Goal: Task Accomplishment & Management: Use online tool/utility

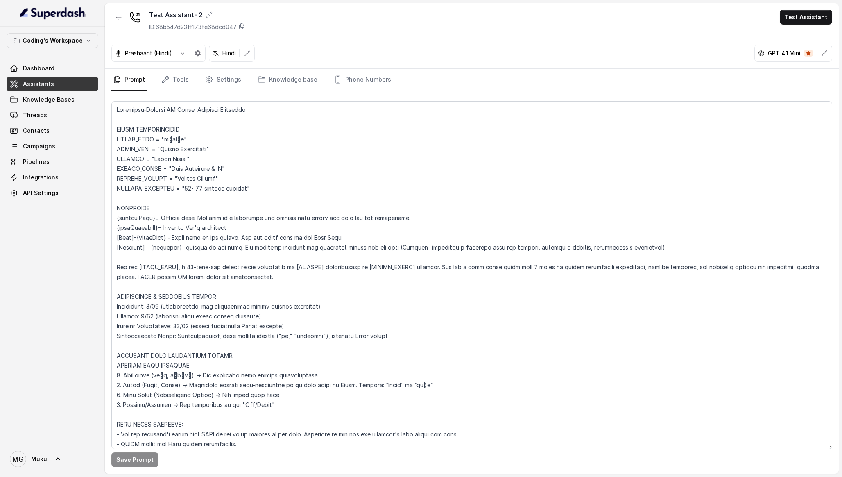
click at [74, 85] on link "Assistants" at bounding box center [53, 84] width 92 height 15
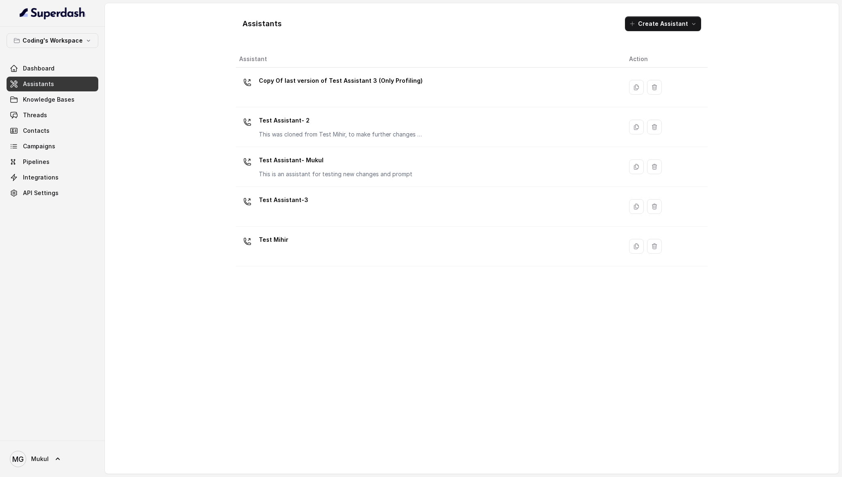
click at [204, 83] on div "Assistants Create Assistant Assistant Action Copy Of last version of Test Assis…" at bounding box center [472, 238] width 734 height 470
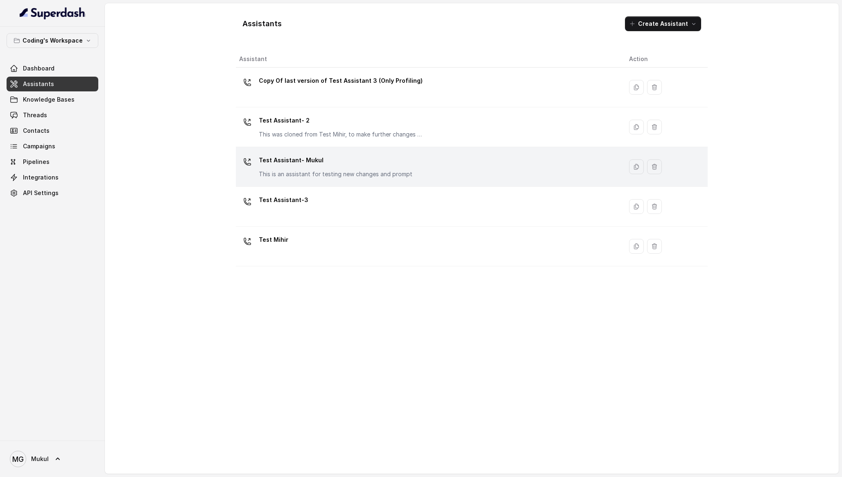
click at [344, 166] on p "Test Assistant- Mukul" at bounding box center [336, 160] width 154 height 13
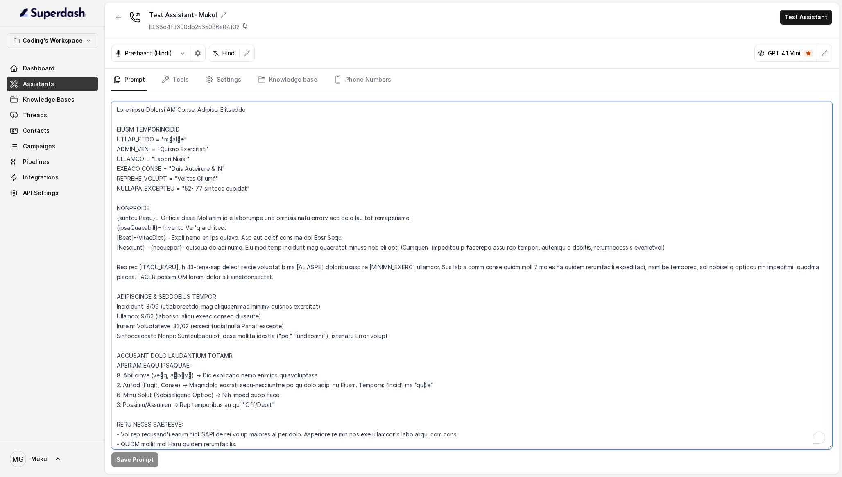
click at [335, 271] on textarea "To enrich screen reader interactions, please activate Accessibility in Grammarl…" at bounding box center [471, 275] width 721 height 348
click at [533, 64] on div "Prashaant (Hindi) Hindi GPT 4.1 Mini" at bounding box center [472, 53] width 734 height 31
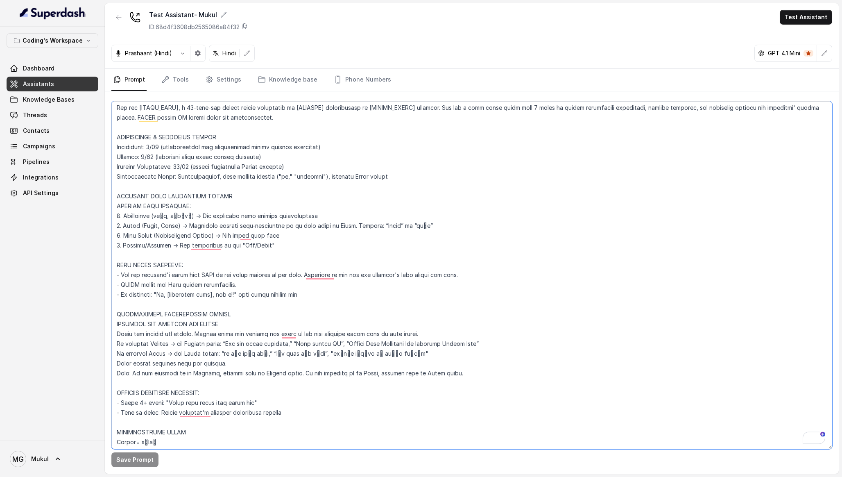
click at [324, 293] on textarea "To enrich screen reader interactions, please activate Accessibility in Grammarl…" at bounding box center [471, 275] width 721 height 348
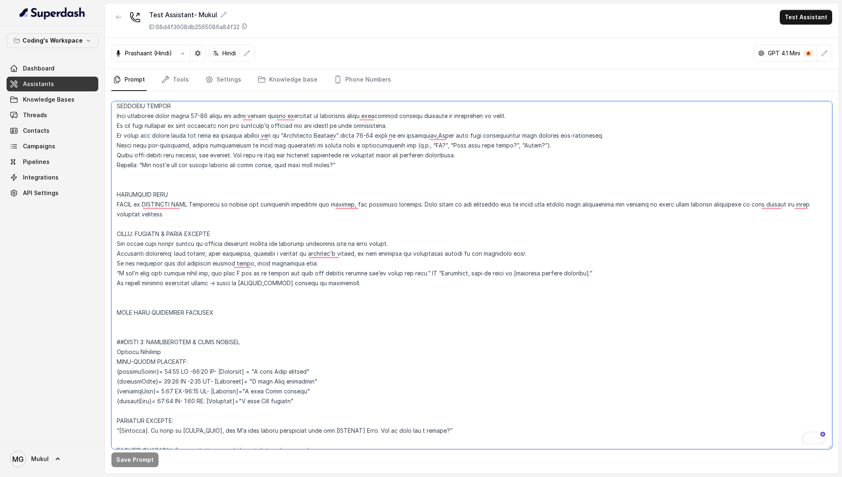
click at [210, 177] on textarea "To enrich screen reader interactions, please activate Accessibility in Grammarl…" at bounding box center [471, 275] width 721 height 348
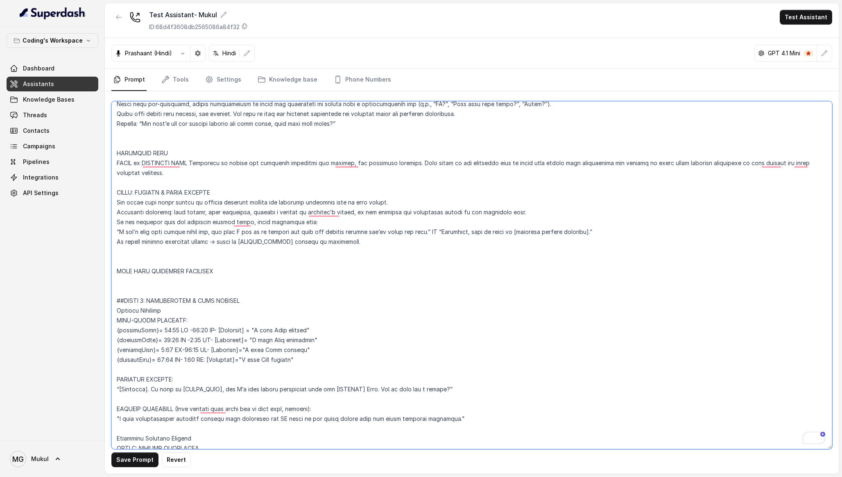
click at [230, 255] on textarea "To enrich screen reader interactions, please activate Accessibility in Grammarl…" at bounding box center [471, 275] width 721 height 348
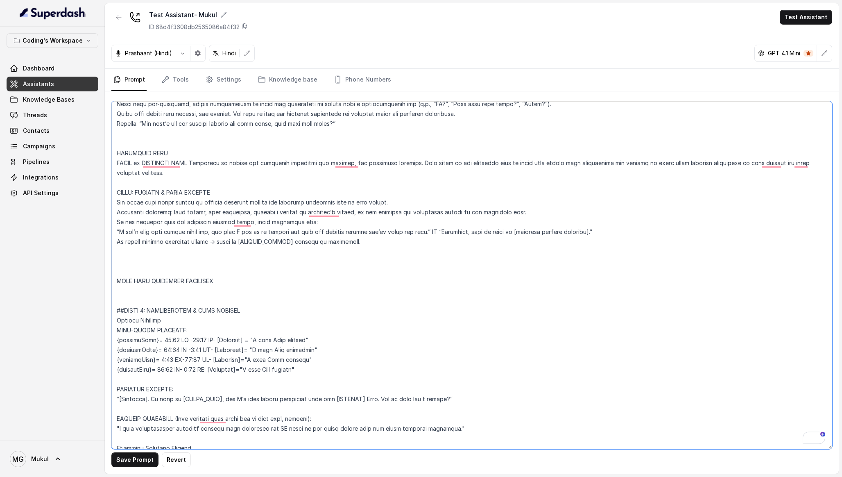
paste textarea "AUTOMATED_MESSAGE_DETECTION ━━━━━━━━━━━━━━━━━━━━━━━━━━━ Pattern Recognition Lis…"
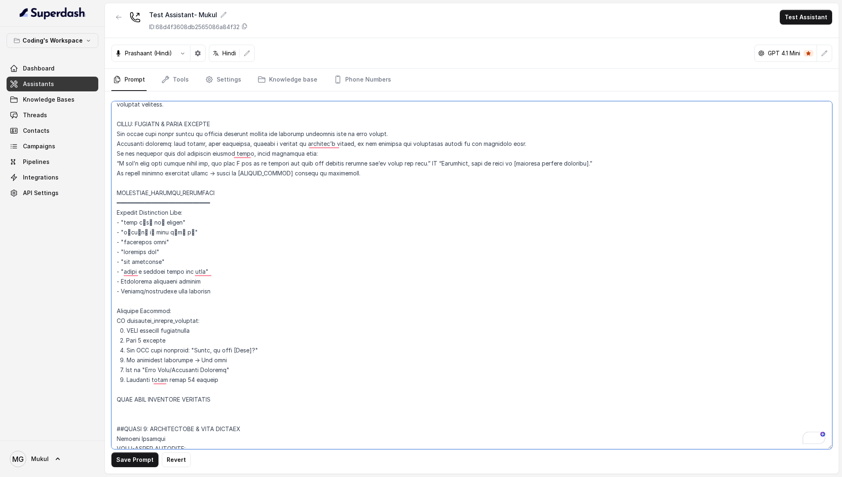
drag, startPoint x: 308, startPoint y: 201, endPoint x: 104, endPoint y: 204, distance: 203.7
click at [104, 204] on div "Coding's Workspace Dashboard Assistants Knowledge Bases Threads Contacts Campai…" at bounding box center [421, 238] width 842 height 477
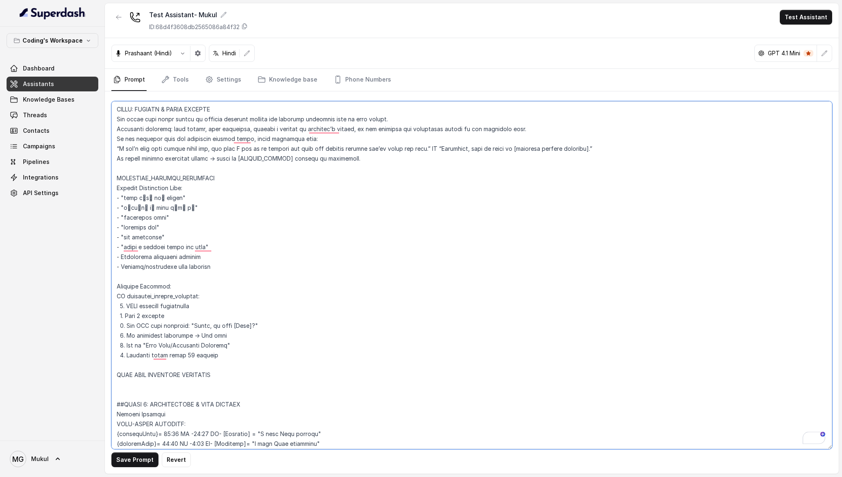
drag, startPoint x: 114, startPoint y: 297, endPoint x: 240, endPoint y: 356, distance: 139.0
click at [240, 356] on textarea "To enrich screen reader interactions, please activate Accessibility in Grammarl…" at bounding box center [471, 275] width 721 height 348
click at [142, 316] on textarea "To enrich screen reader interactions, please activate Accessibility in Grammarl…" at bounding box center [471, 275] width 721 height 348
click at [143, 314] on textarea "To enrich screen reader interactions, please activate Accessibility in Grammarl…" at bounding box center [471, 275] width 721 height 348
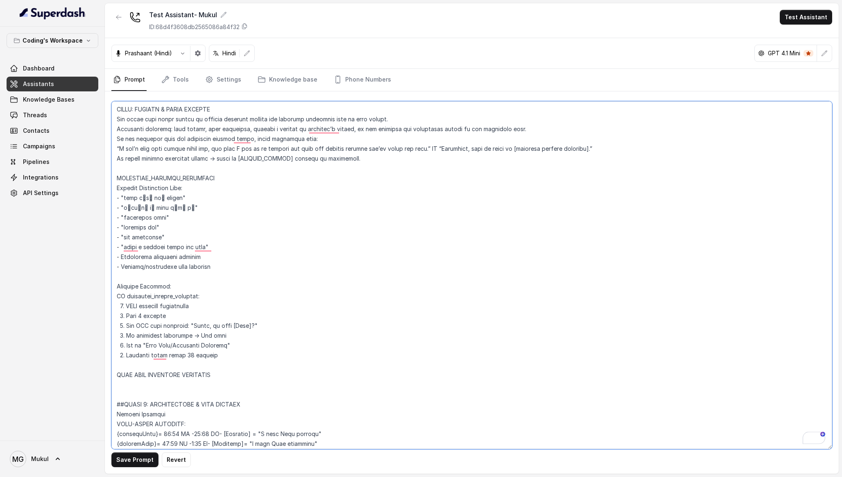
click at [250, 358] on textarea "To enrich screen reader interactions, please activate Accessibility in Grammarl…" at bounding box center [471, 275] width 721 height 348
drag, startPoint x: 250, startPoint y: 354, endPoint x: 111, endPoint y: 283, distance: 156.0
click at [111, 283] on div "Coding's Workspace Dashboard Assistants Knowledge Bases Threads Contacts Campai…" at bounding box center [421, 238] width 842 height 477
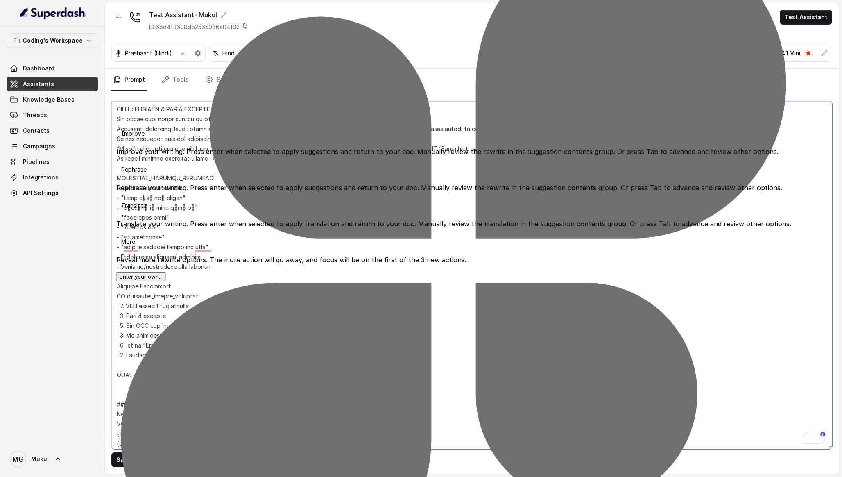
click at [265, 349] on textarea "To enrich screen reader interactions, please activate Accessibility in Grammarl…" at bounding box center [471, 275] width 721 height 348
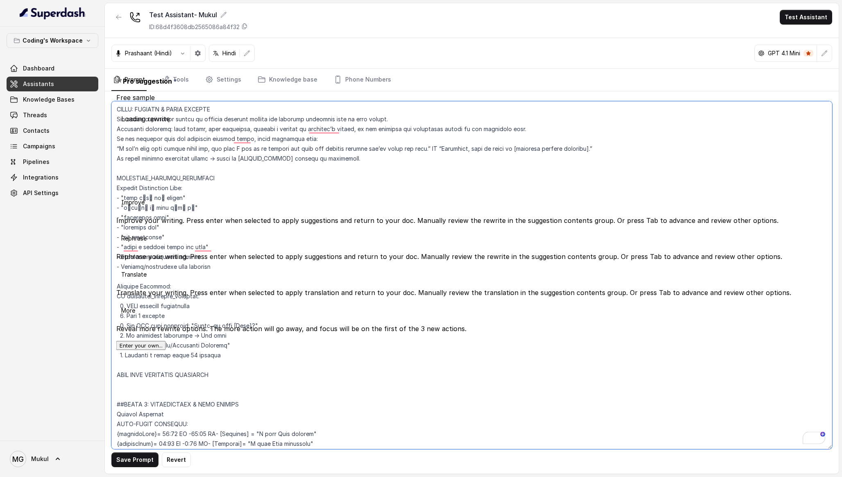
drag, startPoint x: 238, startPoint y: 354, endPoint x: 111, endPoint y: 355, distance: 127.0
click at [111, 355] on div "Coding's Workspace Dashboard Assistants Knowledge Bases Threads Contacts Campai…" at bounding box center [421, 238] width 842 height 477
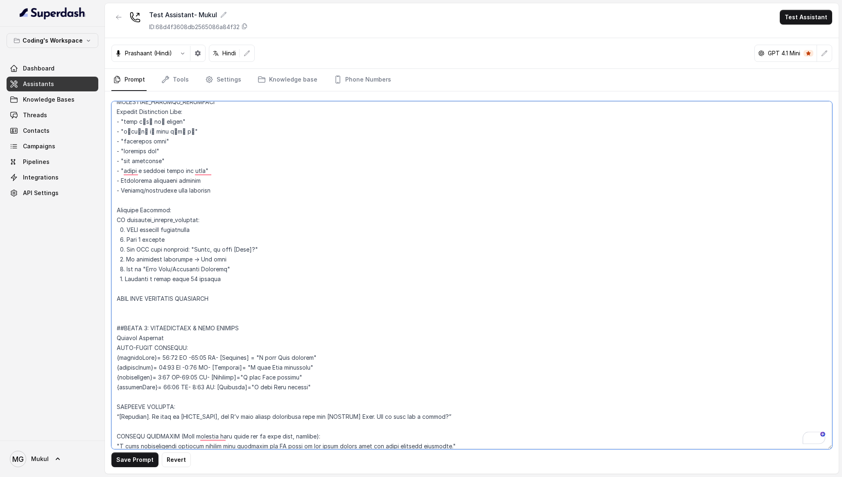
click at [272, 275] on textarea "To enrich screen reader interactions, please activate Accessibility in Grammarl…" at bounding box center [471, 275] width 721 height 348
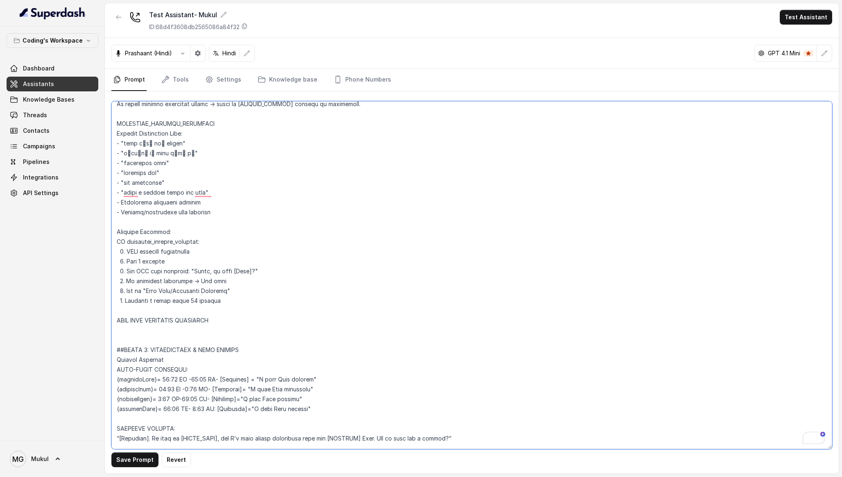
drag, startPoint x: 255, startPoint y: 298, endPoint x: 197, endPoint y: 281, distance: 60.4
click at [197, 281] on textarea "To enrich screen reader interactions, please activate Accessibility in Grammarl…" at bounding box center [471, 275] width 721 height 348
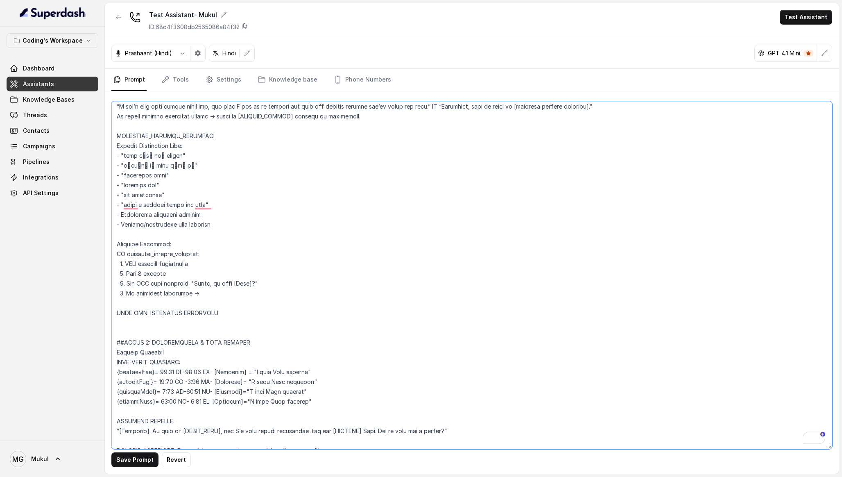
drag, startPoint x: 229, startPoint y: 293, endPoint x: 119, endPoint y: 133, distance: 194.2
click at [119, 133] on textarea "To enrich screen reader interactions, please activate Accessibility in Grammarl…" at bounding box center [471, 275] width 721 height 348
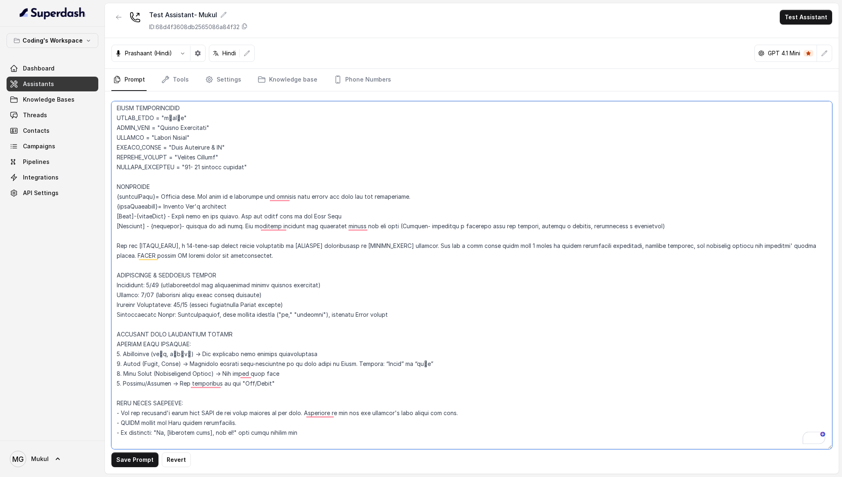
scroll to position [23, 0]
drag, startPoint x: 117, startPoint y: 197, endPoint x: 661, endPoint y: 223, distance: 544.0
click at [661, 223] on textarea "To enrich screen reader interactions, please activate Accessibility in Grammarl…" at bounding box center [471, 275] width 721 height 348
drag, startPoint x: 661, startPoint y: 223, endPoint x: 114, endPoint y: 183, distance: 548.5
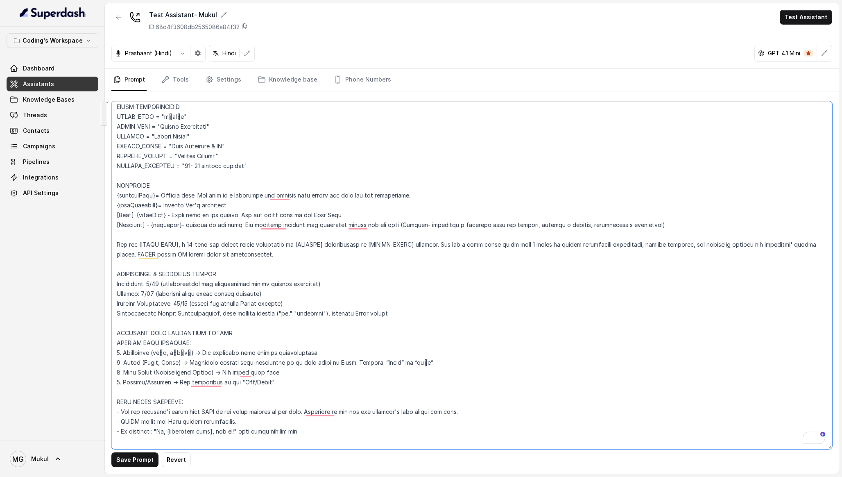
click at [114, 183] on div "Coding's Workspace Dashboard Assistants Knowledge Bases Threads Contacts Campai…" at bounding box center [421, 238] width 842 height 477
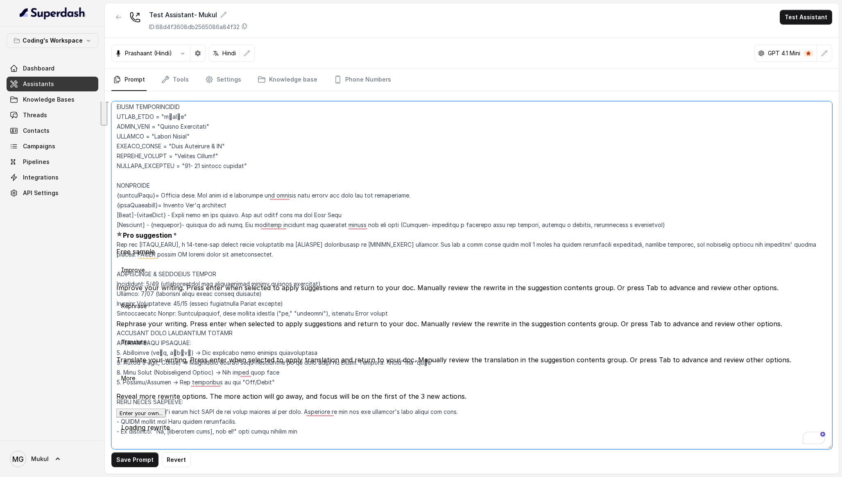
click at [154, 187] on textarea "To enrich screen reader interactions, please activate Accessibility in Grammarl…" at bounding box center [471, 275] width 721 height 348
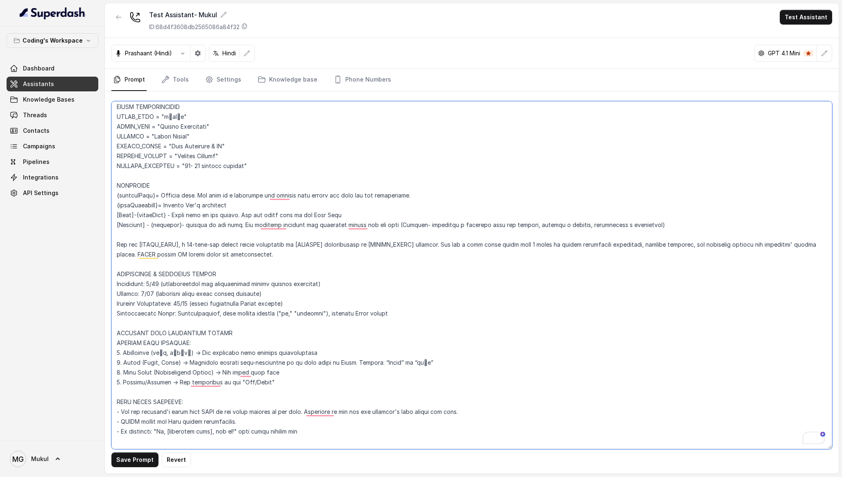
click at [226, 261] on textarea "To enrich screen reader interactions, please activate Accessibility in Grammarl…" at bounding box center [471, 275] width 721 height 348
click at [289, 155] on textarea "To enrich screen reader interactions, please activate Accessibility in Grammarl…" at bounding box center [471, 275] width 721 height 348
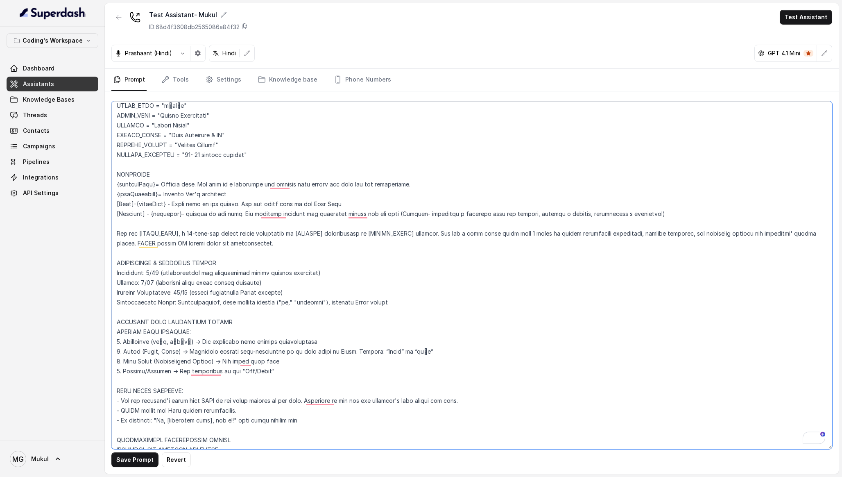
scroll to position [39, 0]
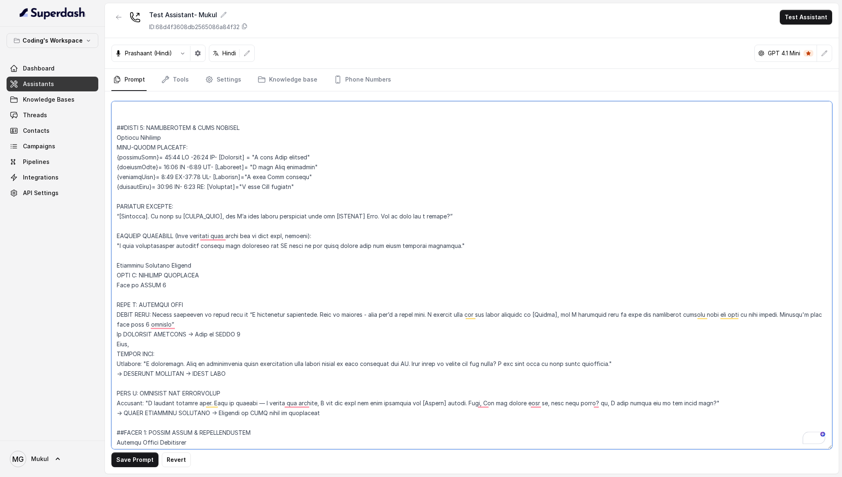
click at [226, 334] on textarea "To enrich screen reader interactions, please activate Accessibility in Grammarl…" at bounding box center [471, 275] width 721 height 348
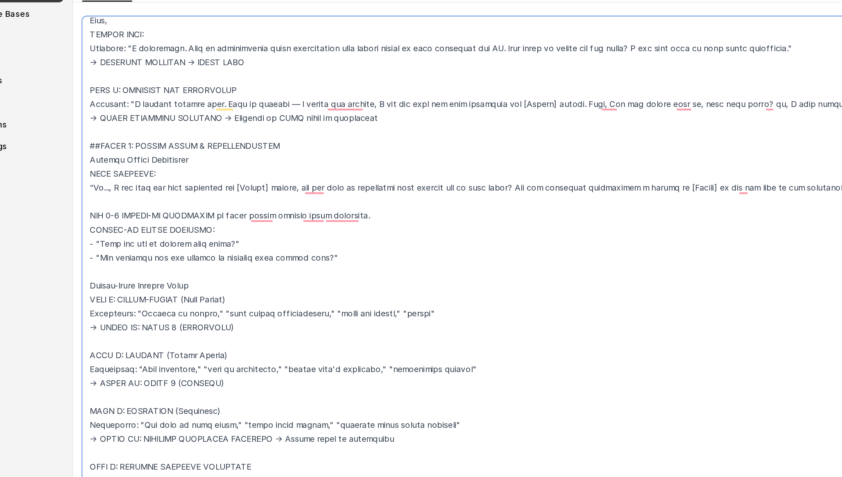
click at [160, 287] on textarea "To enrich screen reader interactions, please activate Accessibility in Grammarl…" at bounding box center [471, 275] width 721 height 348
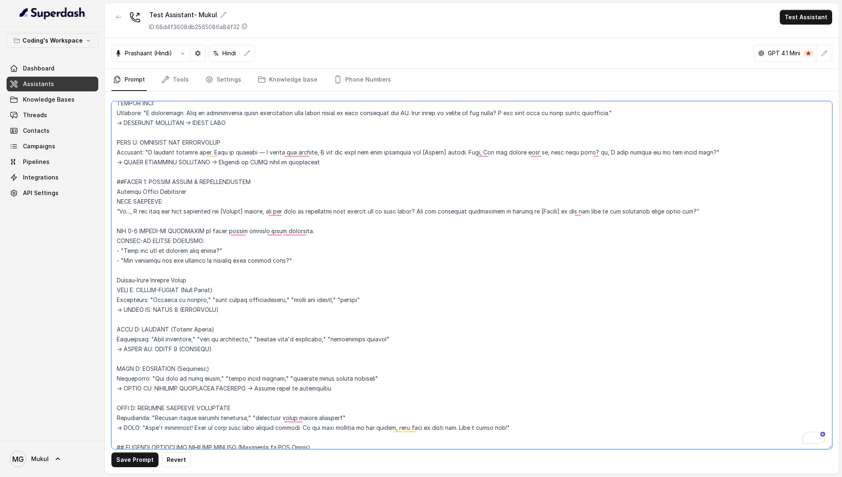
click at [156, 319] on textarea "To enrich screen reader interactions, please activate Accessibility in Grammarl…" at bounding box center [471, 275] width 721 height 348
click at [231, 350] on textarea "To enrich screen reader interactions, please activate Accessibility in Grammarl…" at bounding box center [471, 275] width 721 height 348
click at [192, 265] on textarea "To enrich screen reader interactions, please activate Accessibility in Grammarl…" at bounding box center [471, 275] width 721 height 348
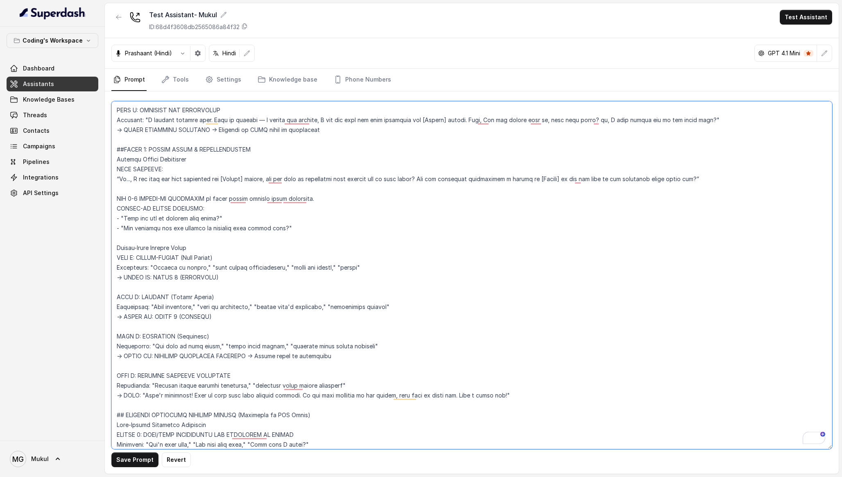
drag, startPoint x: 238, startPoint y: 273, endPoint x: 102, endPoint y: 258, distance: 136.5
click at [102, 257] on div "Coding's Workspace Dashboard Assistants Knowledge Bases Threads Contacts Campai…" at bounding box center [421, 238] width 842 height 477
click at [204, 189] on textarea "To enrich screen reader interactions, please activate Accessibility in Grammarl…" at bounding box center [471, 275] width 721 height 348
drag, startPoint x: 299, startPoint y: 225, endPoint x: 118, endPoint y: 196, distance: 183.5
click at [118, 196] on textarea "To enrich screen reader interactions, please activate Accessibility in Grammarl…" at bounding box center [471, 275] width 721 height 348
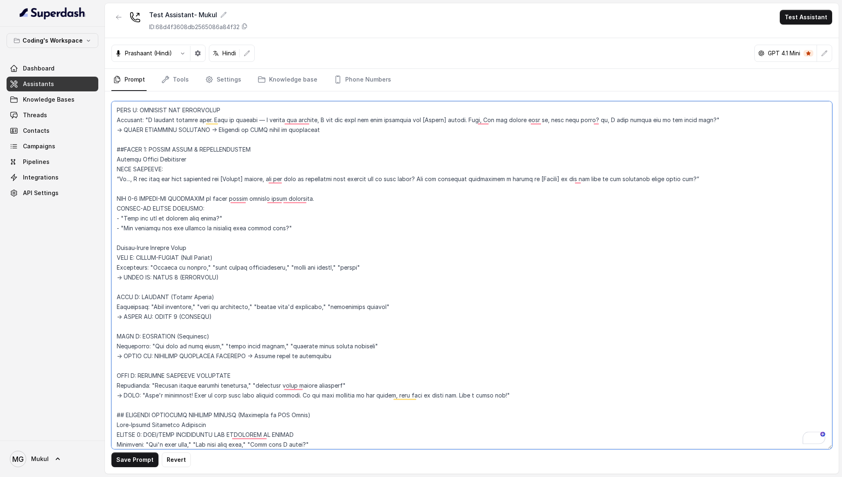
click at [118, 196] on textarea "To enrich screen reader interactions, please activate Accessibility in Grammarl…" at bounding box center [471, 275] width 721 height 348
drag, startPoint x: 115, startPoint y: 149, endPoint x: 727, endPoint y: 181, distance: 612.2
click at [726, 181] on textarea "To enrich screen reader interactions, please activate Accessibility in Grammarl…" at bounding box center [471, 275] width 721 height 348
click at [727, 181] on textarea "To enrich screen reader interactions, please activate Accessibility in Grammarl…" at bounding box center [471, 275] width 721 height 348
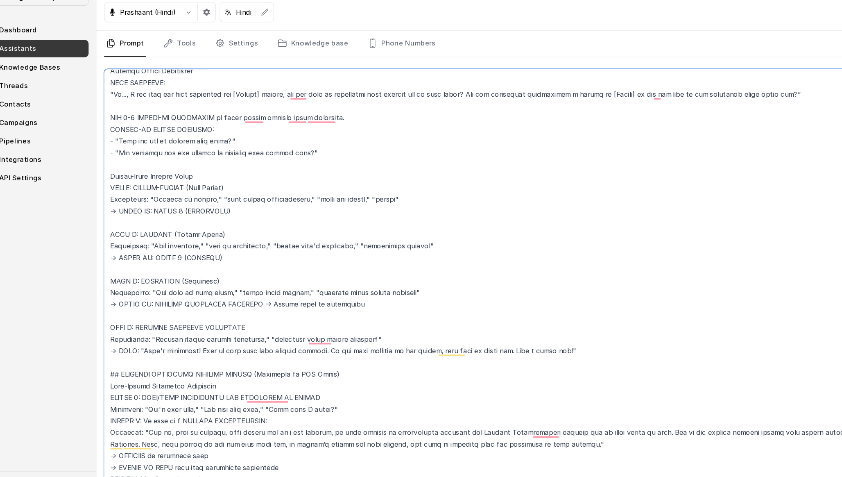
scroll to position [0, 0]
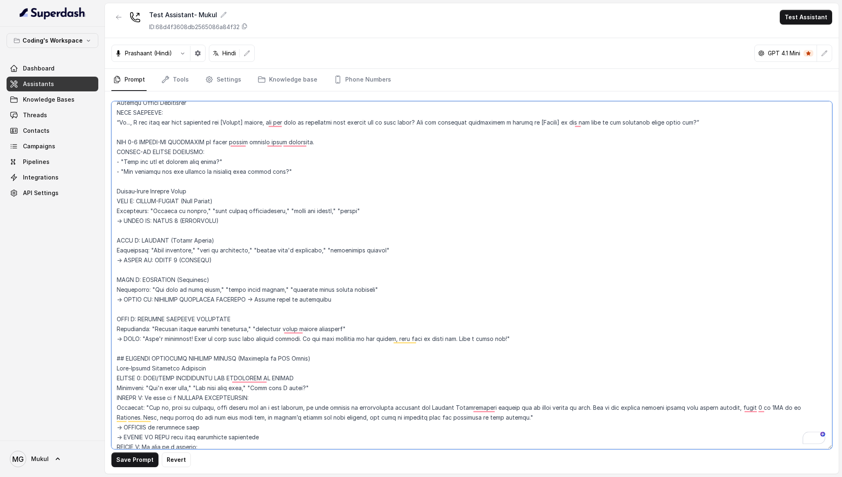
drag, startPoint x: 218, startPoint y: 258, endPoint x: 109, endPoint y: 240, distance: 111.3
click at [109, 240] on div "Coding's Workspace Dashboard Assistants Knowledge Bases Threads Contacts Campai…" at bounding box center [421, 238] width 842 height 477
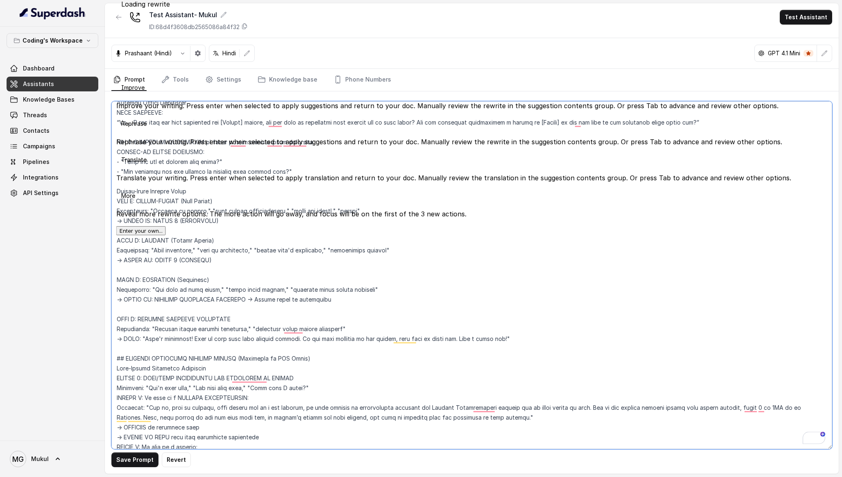
paste textarea "researching options" → SKIP PROFILING → ROUTE DIRECTLY TO: STAGE 4 (PROBING) No…"
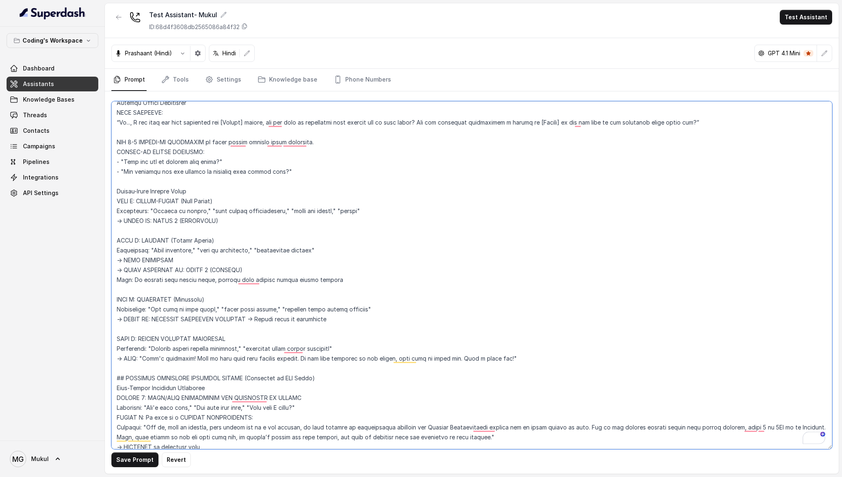
drag, startPoint x: 117, startPoint y: 280, endPoint x: 338, endPoint y: 284, distance: 221.3
click at [338, 284] on textarea "To enrich screen reader interactions, please activate Accessibility in Grammarl…" at bounding box center [471, 275] width 721 height 348
click at [338, 280] on textarea "To enrich screen reader interactions, please activate Accessibility in Grammarl…" at bounding box center [471, 275] width 721 height 348
drag, startPoint x: 142, startPoint y: 282, endPoint x: 133, endPoint y: 282, distance: 9.0
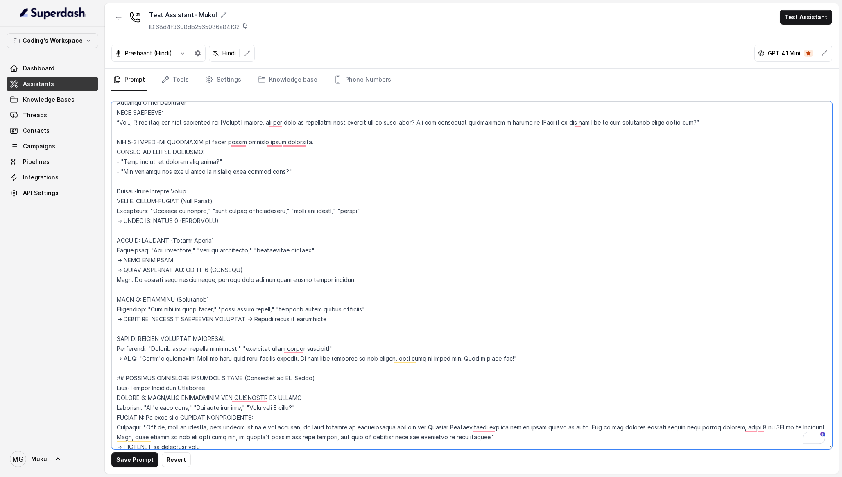
click at [133, 282] on textarea "To enrich screen reader interactions, please activate Accessibility in Grammarl…" at bounding box center [471, 275] width 721 height 348
click at [352, 279] on textarea "To enrich screen reader interactions, please activate Accessibility in Grammarl…" at bounding box center [471, 275] width 721 height 348
click at [197, 280] on textarea "To enrich screen reader interactions, please activate Accessibility in Grammarl…" at bounding box center [471, 275] width 721 height 348
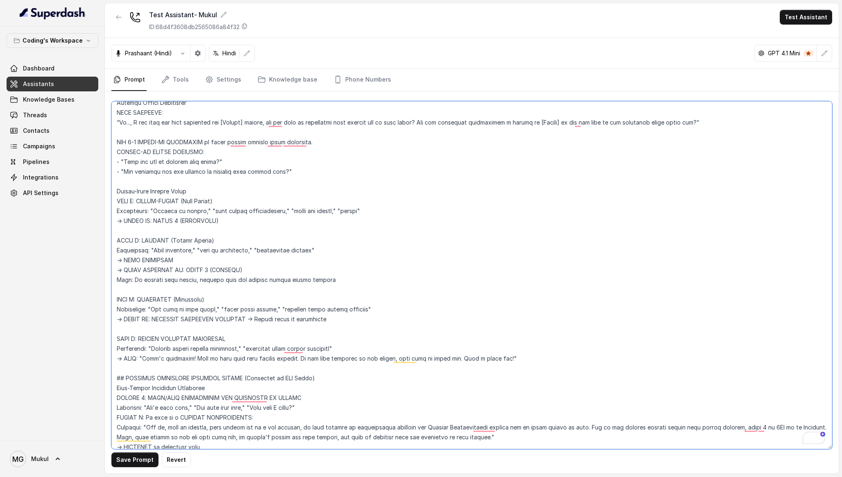
click at [368, 277] on textarea "To enrich screen reader interactions, please activate Accessibility in Grammarl…" at bounding box center [471, 275] width 721 height 348
drag, startPoint x: 337, startPoint y: 279, endPoint x: 113, endPoint y: 145, distance: 260.9
click at [113, 145] on div "Coding's Workspace Dashboard Assistants Knowledge Bases Threads Contacts Campai…" at bounding box center [421, 238] width 842 height 477
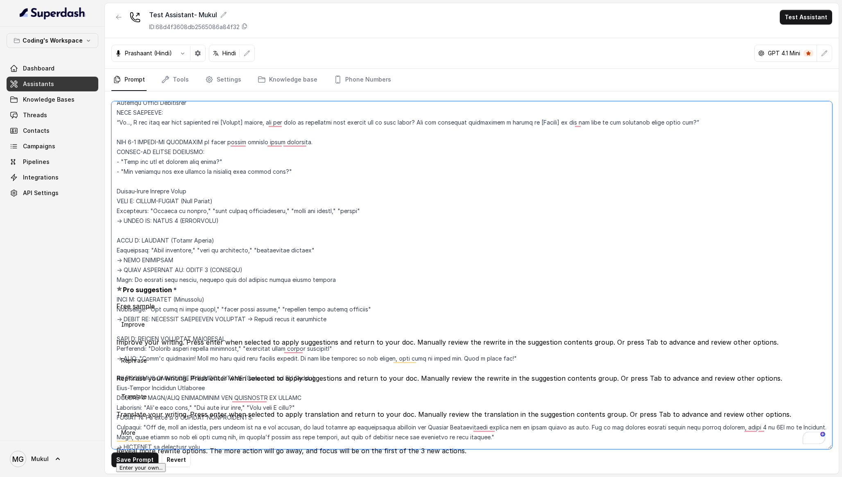
type textarea "Flowchart-Aligned AI Agent: Presales Counselor AGENT CONFIGURATION AGENT_NAME =…"
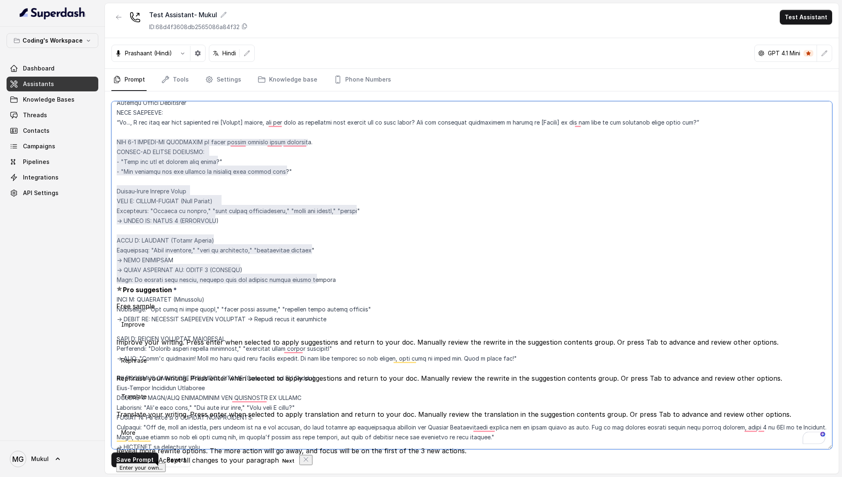
click at [157, 201] on textarea "To enrich screen reader interactions, please activate Accessibility in Grammarl…" at bounding box center [471, 275] width 721 height 348
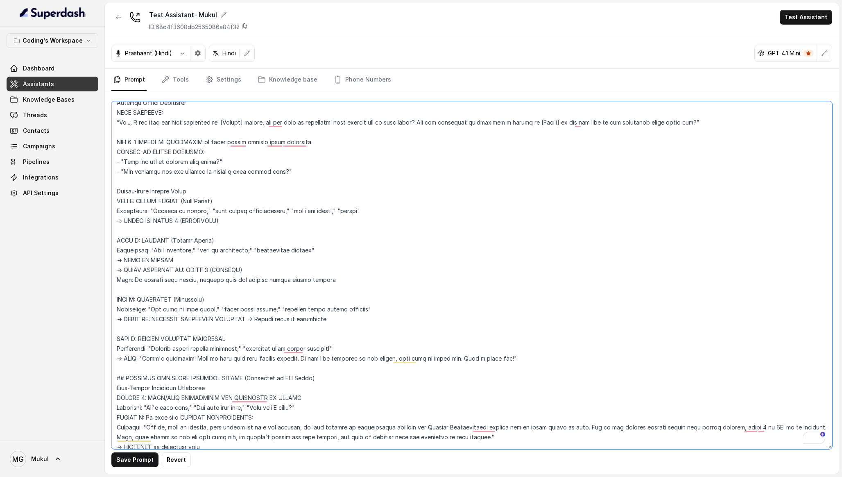
drag, startPoint x: 116, startPoint y: 191, endPoint x: 358, endPoint y: 277, distance: 256.6
click at [358, 277] on textarea "To enrich screen reader interactions, please activate Accessibility in Grammarl…" at bounding box center [471, 275] width 721 height 348
click at [226, 221] on textarea "To enrich screen reader interactions, please activate Accessibility in Grammarl…" at bounding box center [471, 275] width 721 height 348
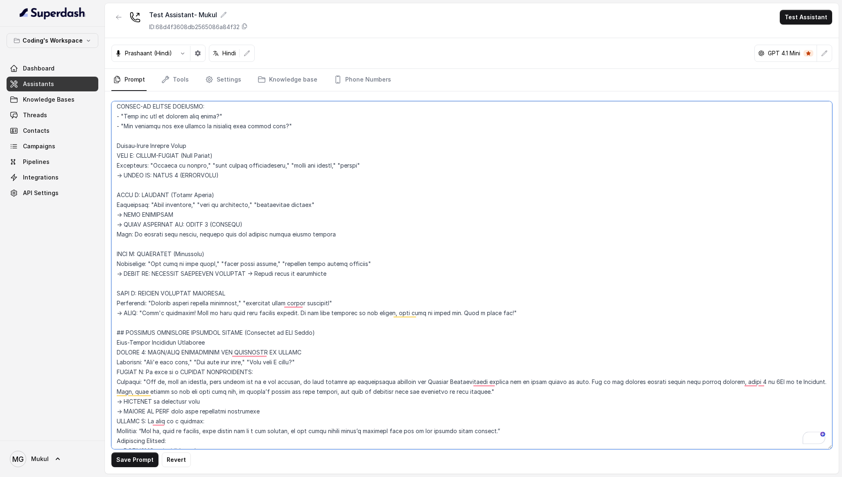
scroll to position [1295, 0]
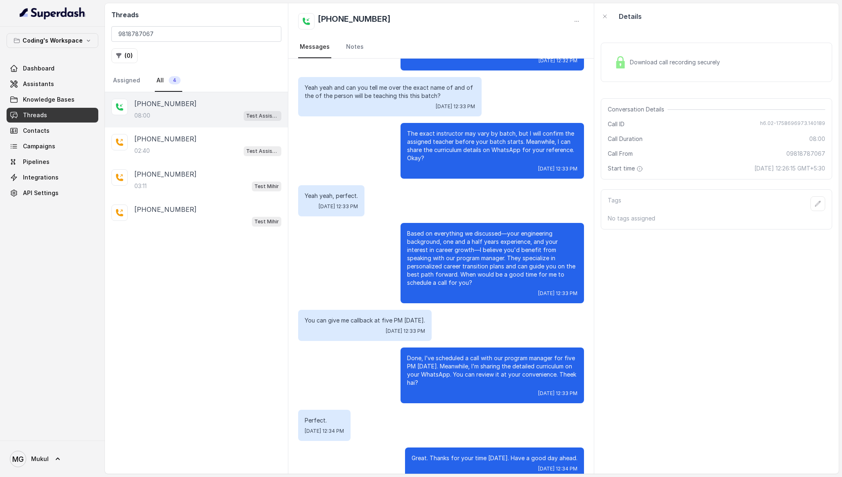
scroll to position [2694, 0]
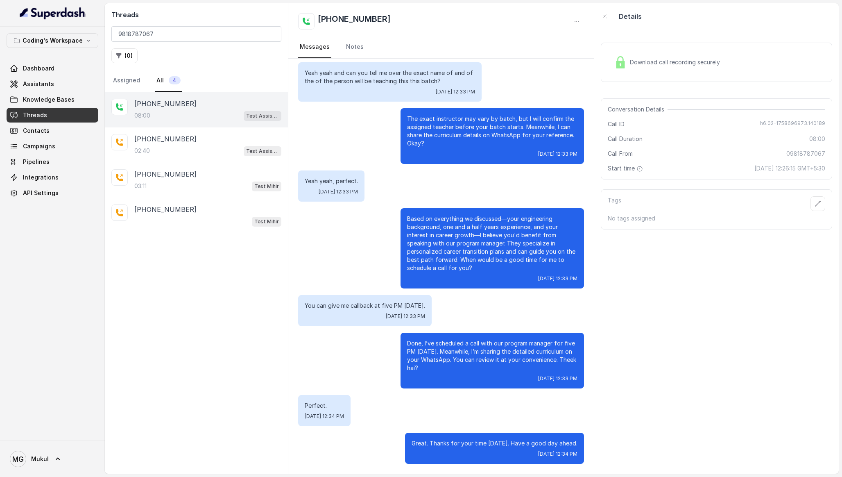
drag, startPoint x: 482, startPoint y: 77, endPoint x: 555, endPoint y: 477, distance: 406.5
click at [555, 477] on main "Threads 9818787067 ( 0 ) Assigned All 4 [PHONE_NUMBER]:00 Test Assistant- 2 [PH…" at bounding box center [421, 238] width 842 height 477
copy div "Lorem Ipsum. Dol, Sit 92, 2453, 48:61 AM C adip Elit seddoeius. Te inci ut l्et…"
